Goal: Transaction & Acquisition: Purchase product/service

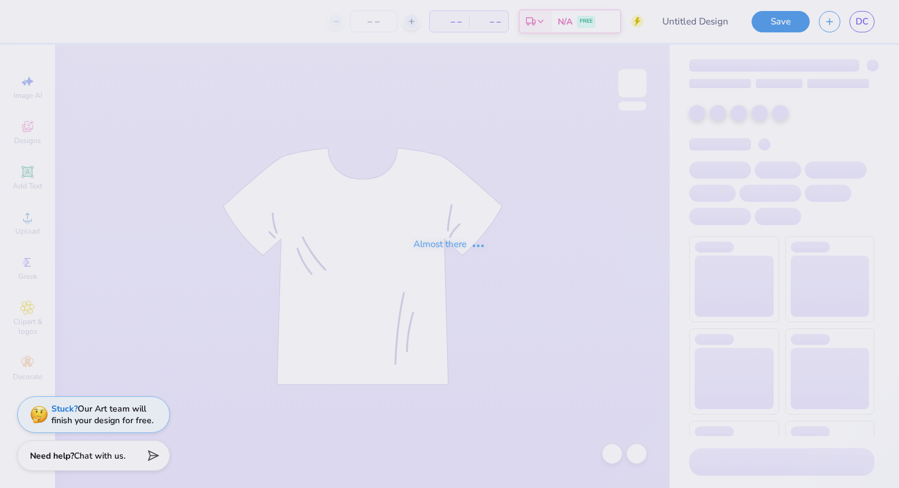
type input "pink out football shirt"
type input "20"
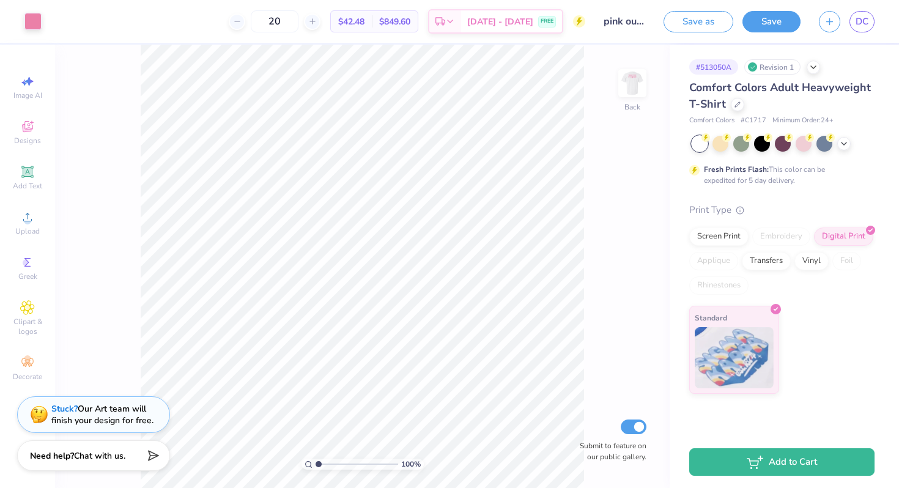
click at [631, 83] on img at bounding box center [632, 83] width 24 height 24
type input "6.75"
type input "1.91"
type input "5.21"
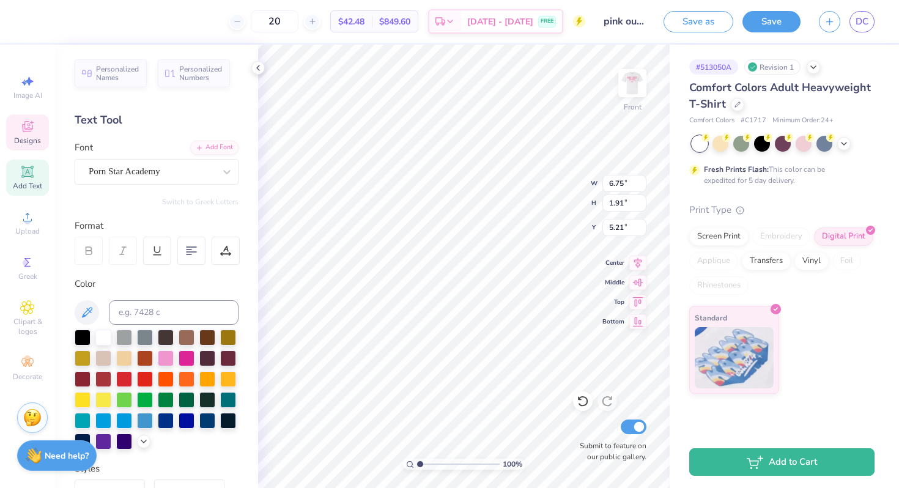
scroll to position [0, 1]
type textarea "F GHT"
type input "5.38"
type input "12.23"
type input "1.26"
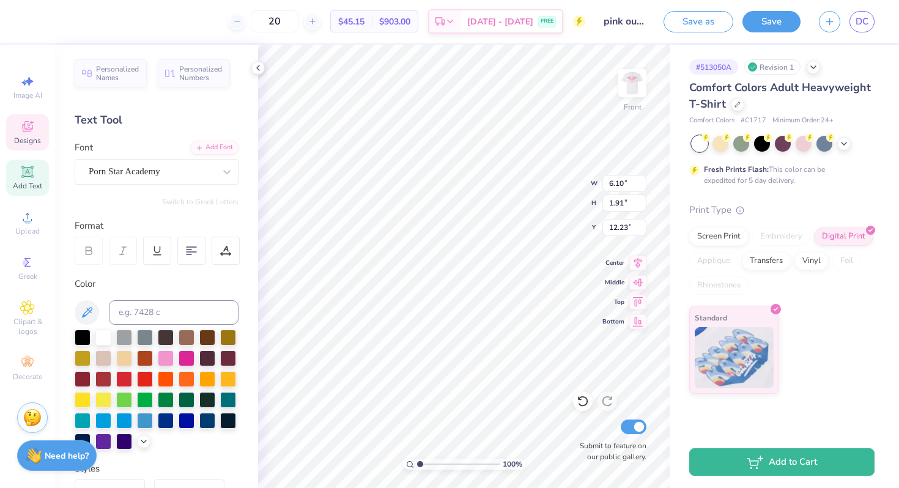
type input "2.61"
type input "18.71"
type input "5.21"
type input "1.26"
type input "2.61"
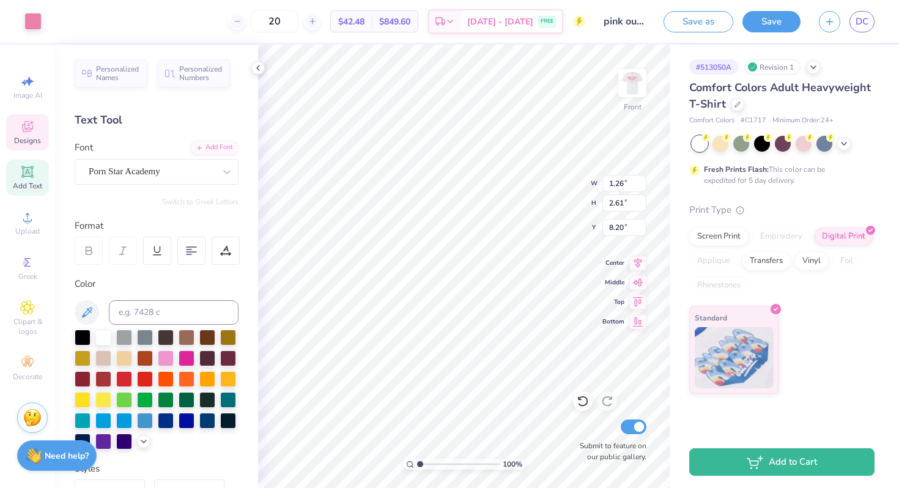
type input "5.21"
type input "1.12"
type input "2.31"
type input "5.01"
type input "7.32"
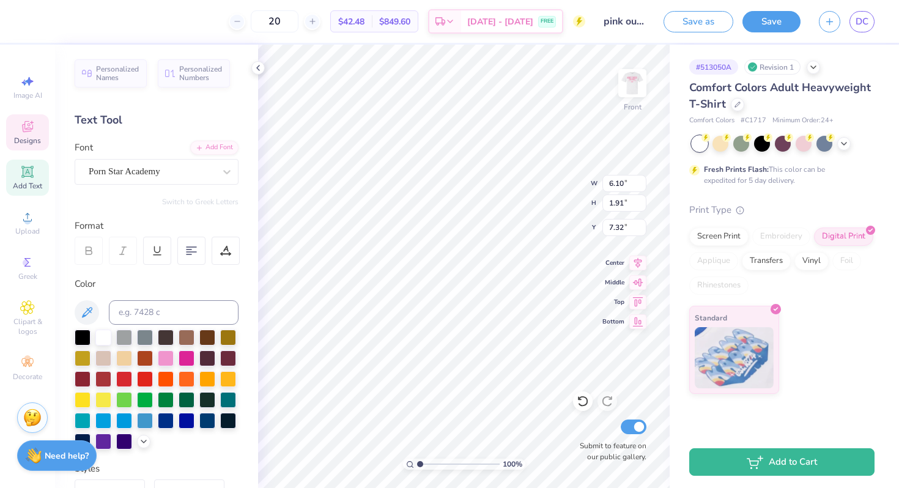
type input "1.12"
type input "2.31"
type input "9.58"
type input "6.10"
type input "1.91"
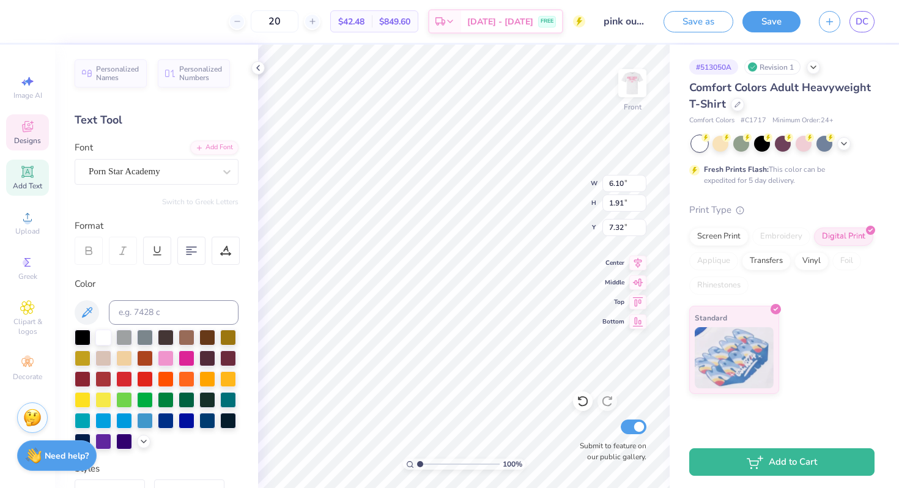
type input "5.21"
type input "1.12"
type input "2.31"
type input "9.58"
type input "1.00"
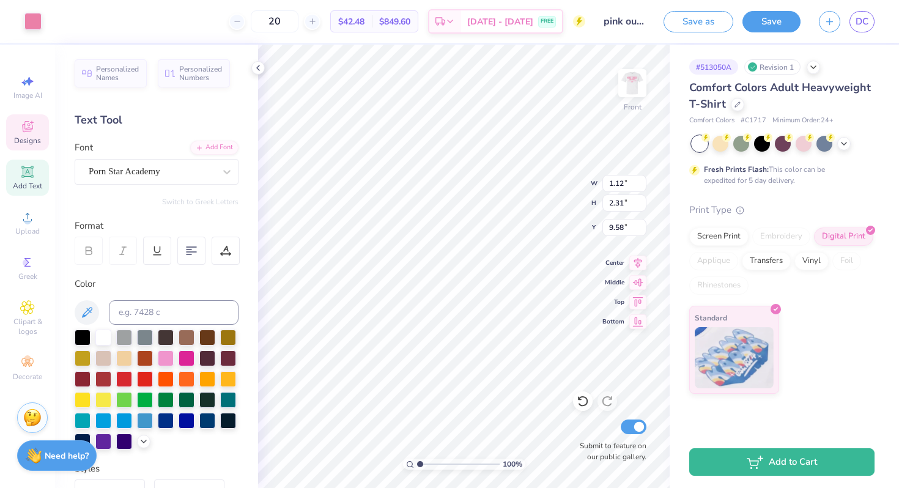
type input "2.07"
type input "3.54"
type input "5.76"
type input "9.43"
type input "6.10"
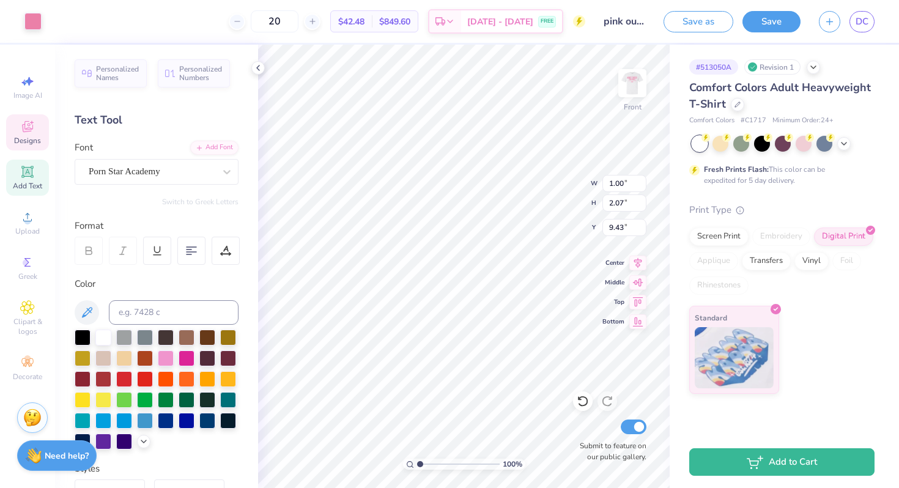
type input "1.91"
type input "5.76"
type textarea "F GHT"
type input "5.59"
type input "0.83"
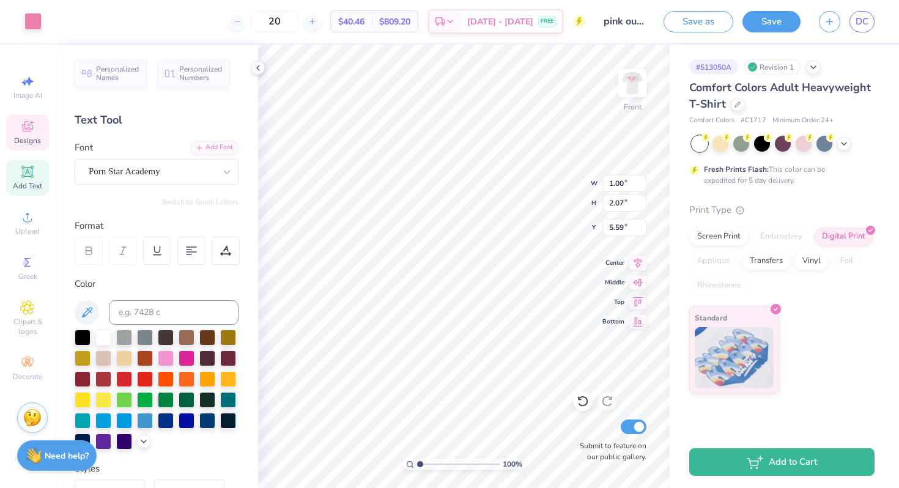
type input "1.72"
type input "5.85"
type input "8.87"
type textarea "F"
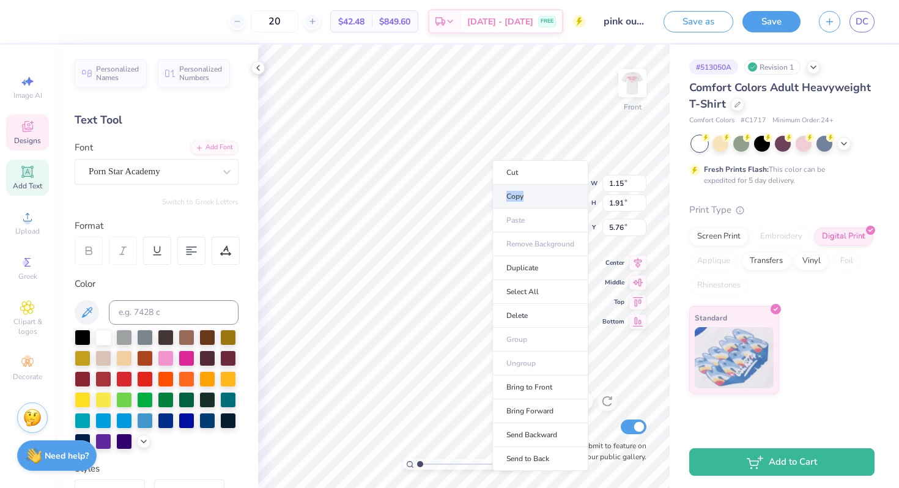
click at [506, 201] on li "Copy" at bounding box center [540, 197] width 96 height 24
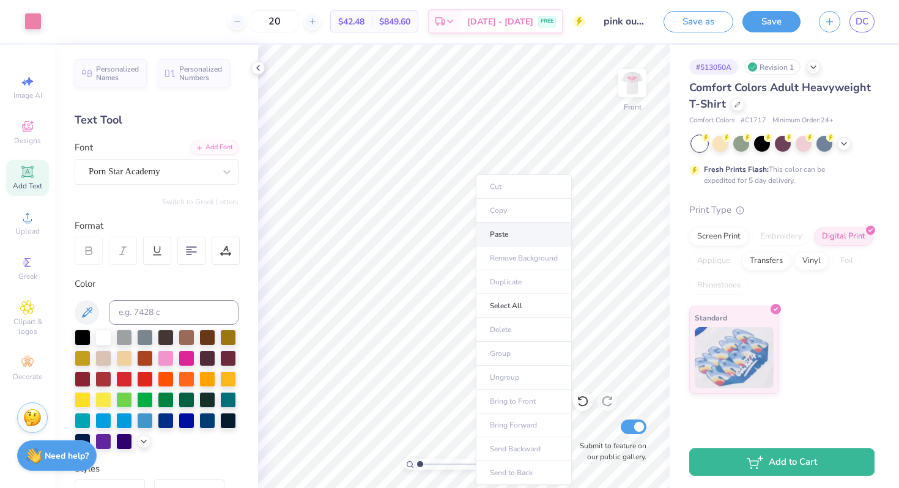
click at [503, 234] on li "Paste" at bounding box center [524, 235] width 96 height 24
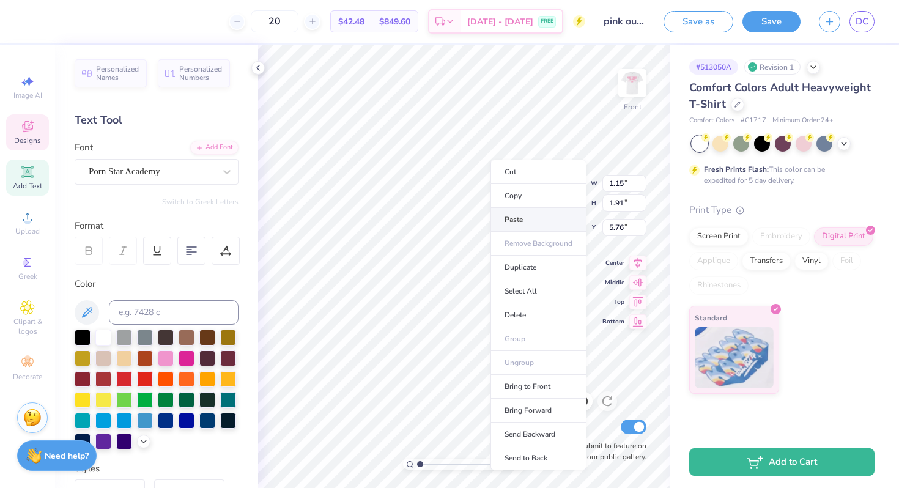
click at [507, 223] on li "Paste" at bounding box center [538, 220] width 96 height 24
type input "12.20"
type textarea "ght"
type input "0.83"
type input "1.72"
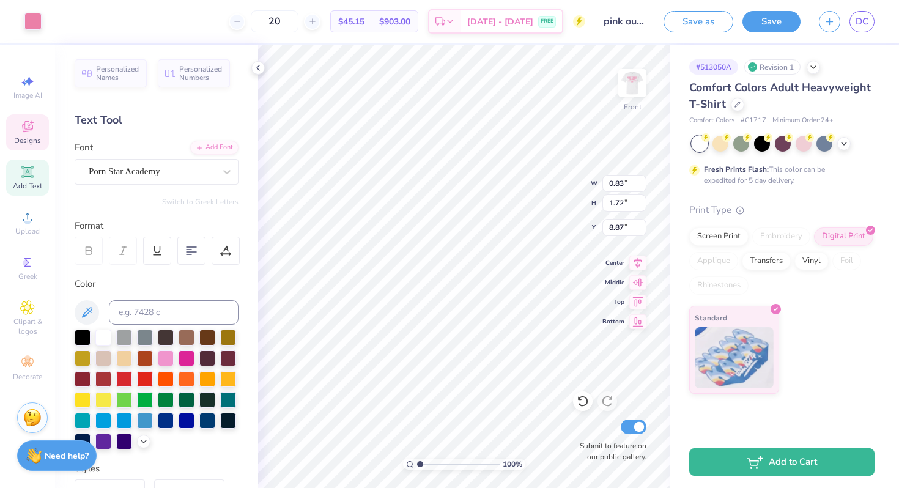
type input "5.94"
type input "1.08"
type input "2.23"
type input "5.76"
type input "0.95"
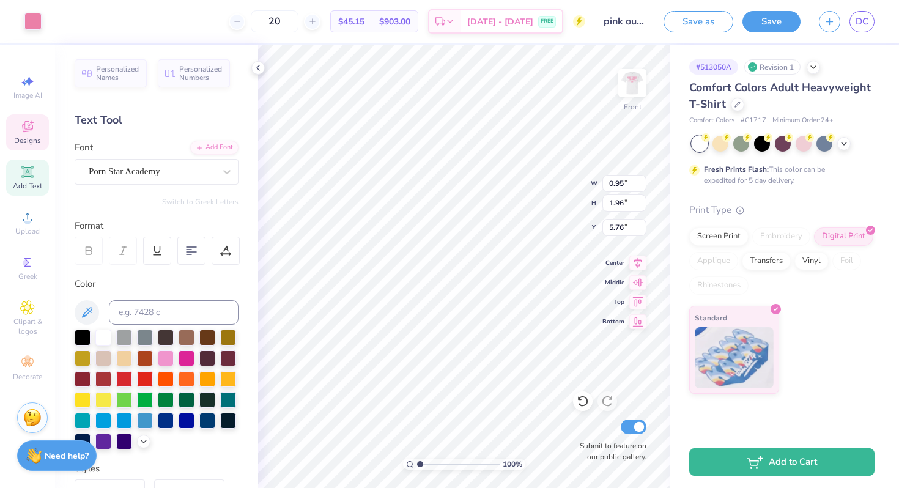
type input "1.96"
type input "1.00"
type input "2.08"
type input "5.76"
type input "5.81"
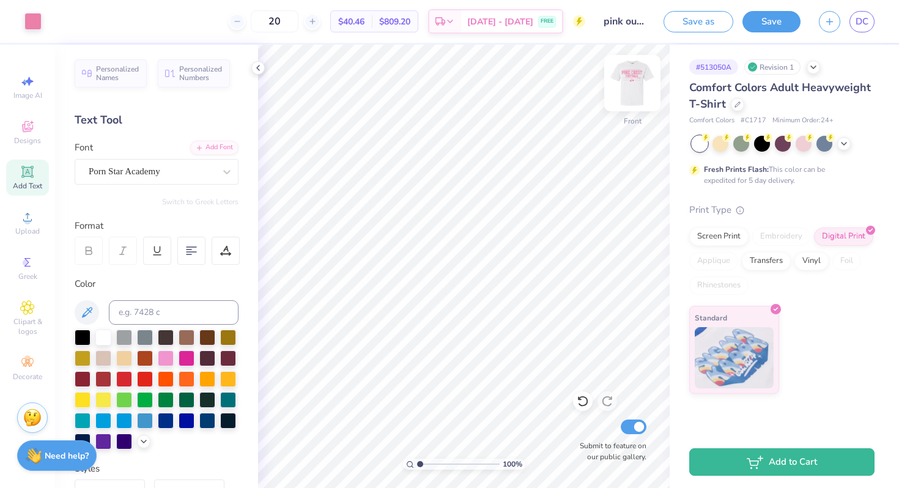
click at [631, 86] on img at bounding box center [632, 83] width 49 height 49
click at [640, 78] on img at bounding box center [632, 83] width 49 height 49
click at [636, 85] on img at bounding box center [632, 83] width 49 height 49
click at [771, 28] on button "Save" at bounding box center [771, 19] width 58 height 21
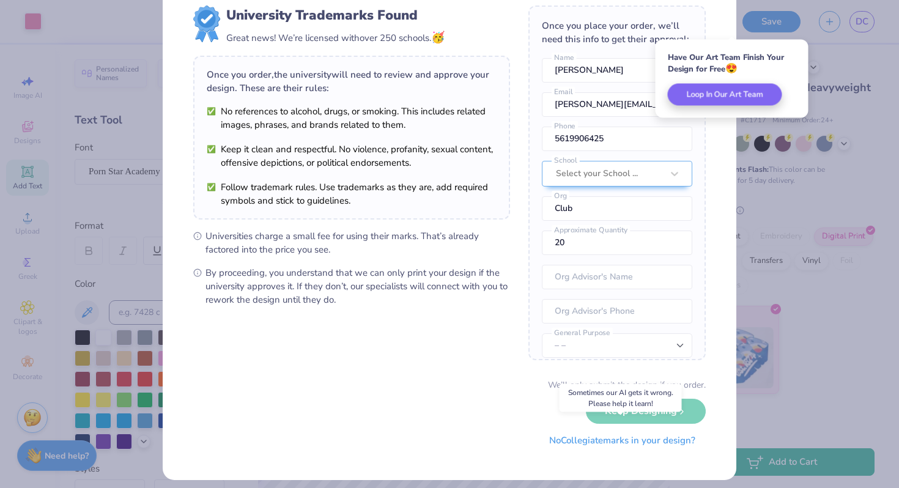
scroll to position [44, 0]
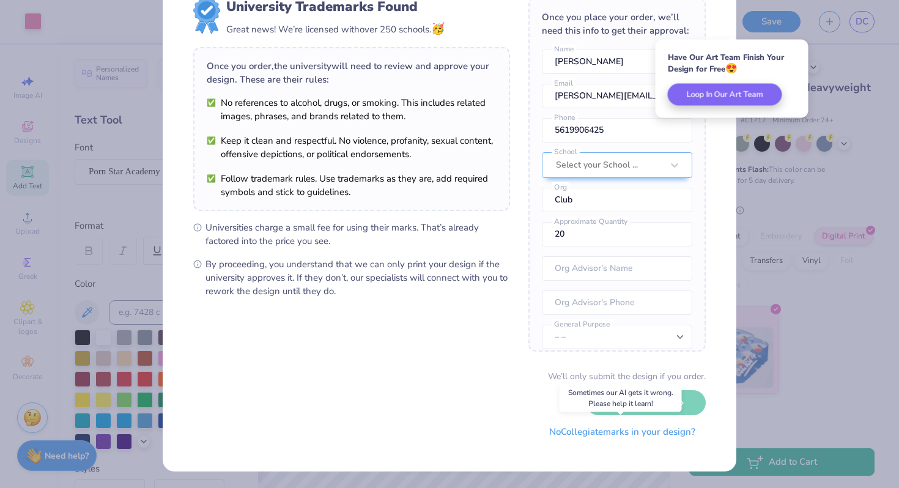
click at [624, 436] on button "No Collegiate marks in your design?" at bounding box center [622, 432] width 167 height 25
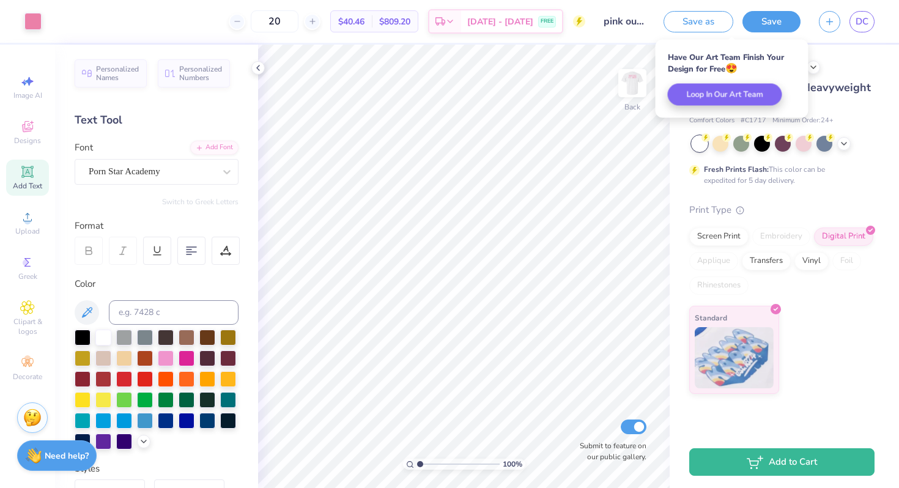
scroll to position [0, 0]
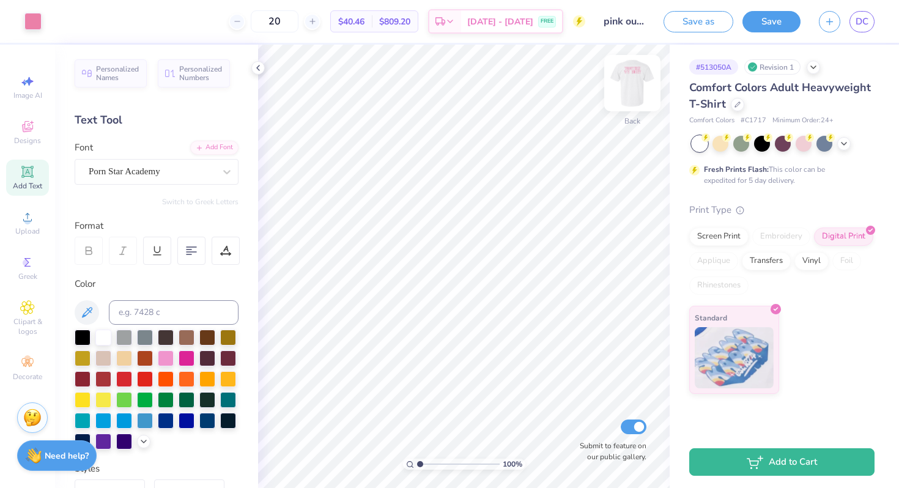
click at [632, 92] on img at bounding box center [632, 83] width 49 height 49
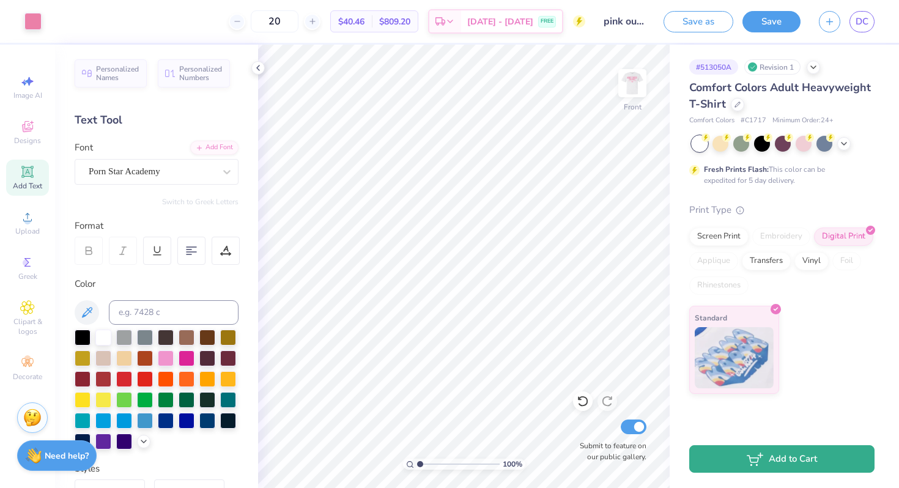
click at [772, 461] on button "Add to Cart" at bounding box center [781, 459] width 185 height 28
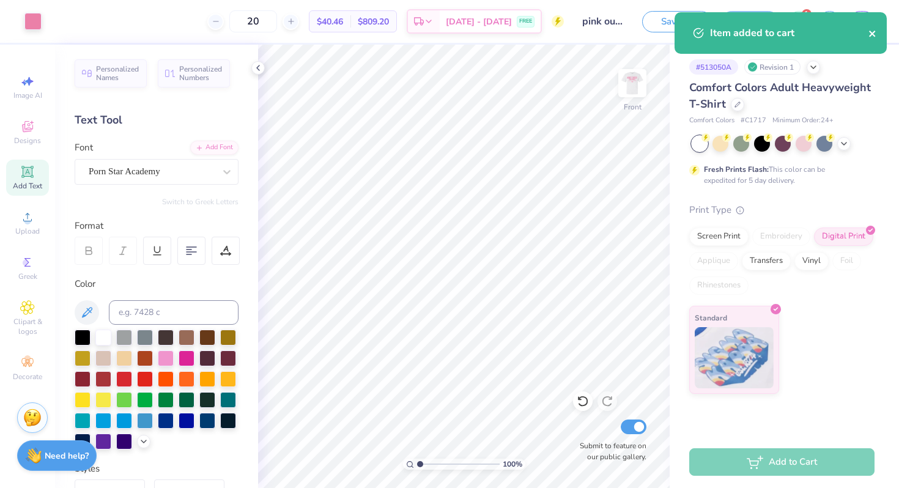
click at [871, 32] on icon "close" at bounding box center [872, 34] width 9 height 10
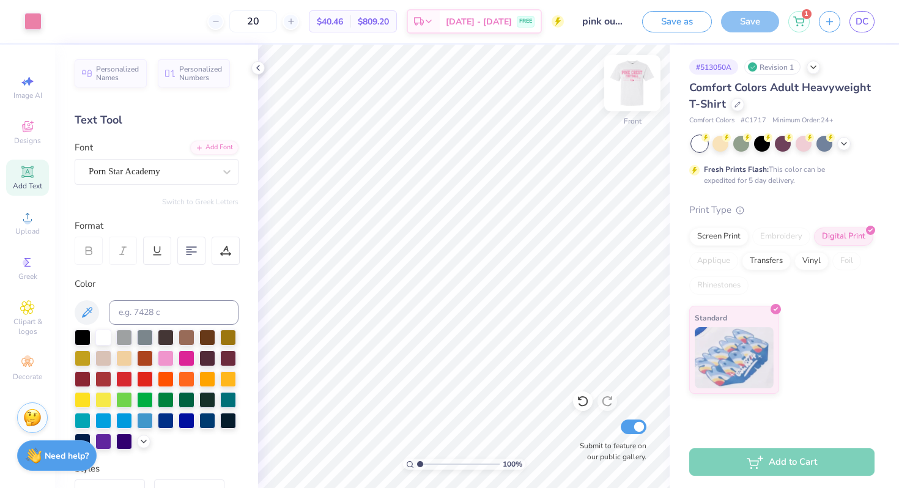
click at [634, 87] on img at bounding box center [632, 83] width 49 height 49
